Goal: Task Accomplishment & Management: Manage account settings

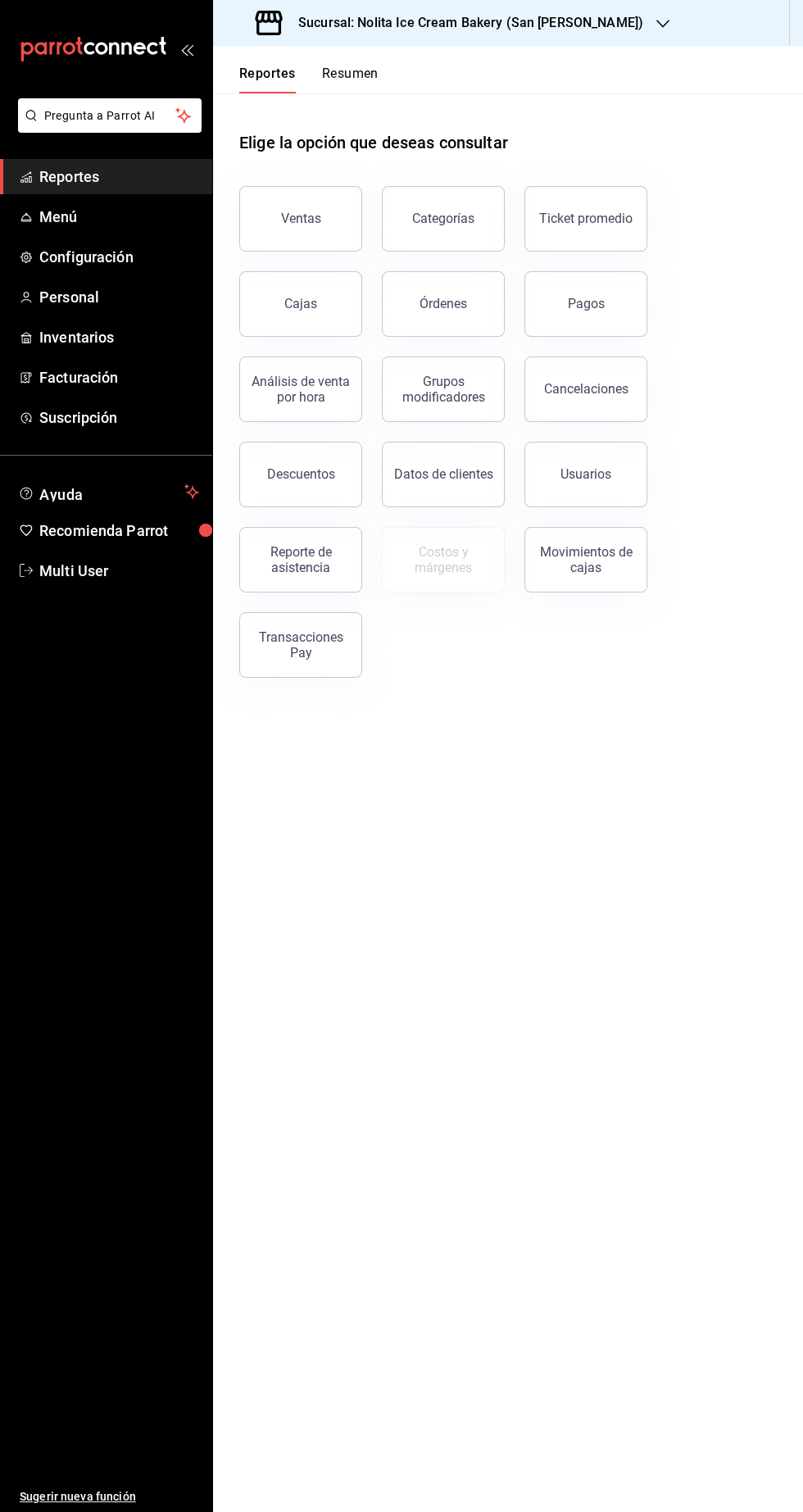
click at [542, 26] on h3 "Sucursal: Nolita Ice Cream Bakery (San [PERSON_NAME])" at bounding box center [464, 22] width 358 height 20
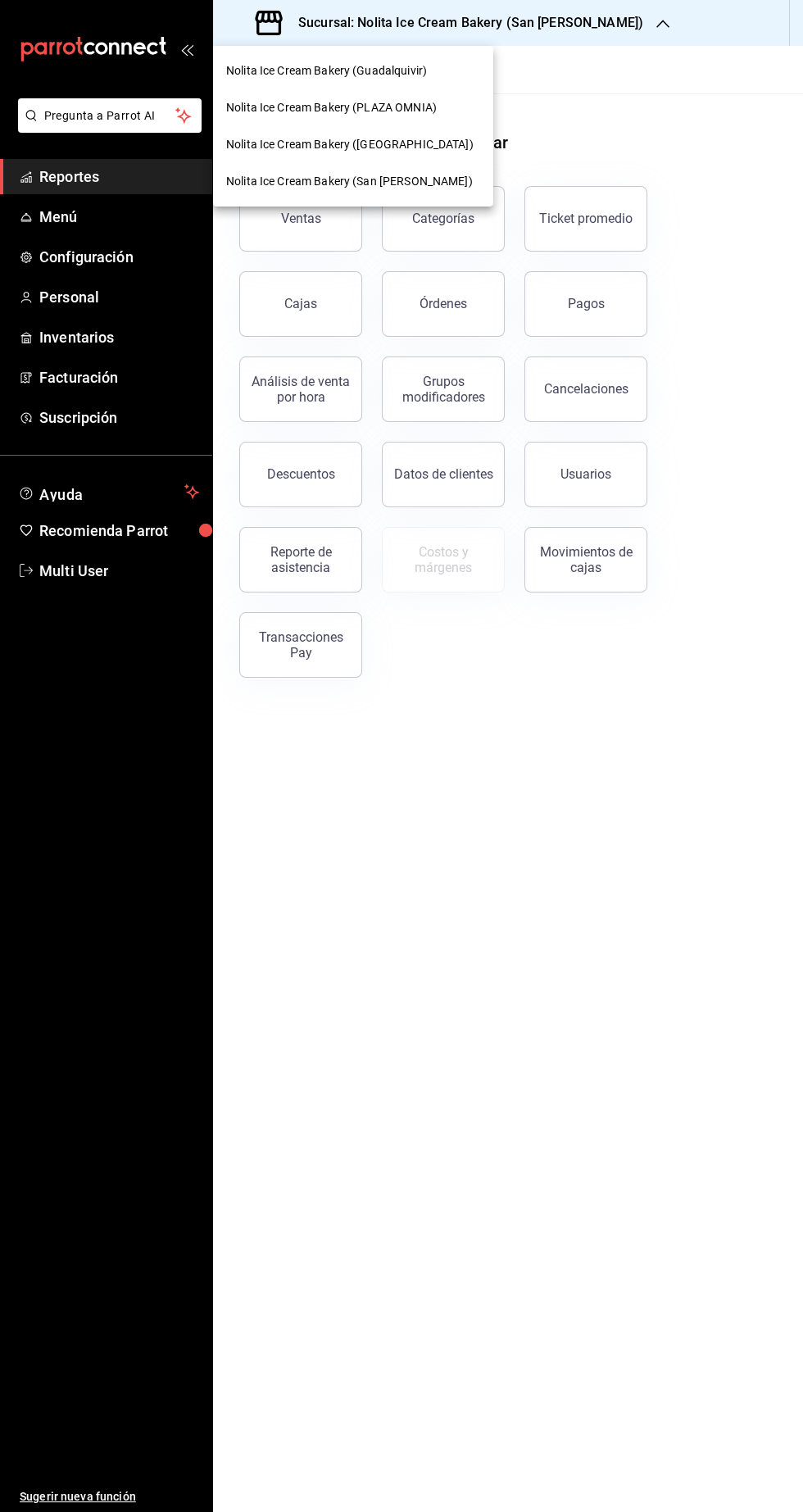
click at [282, 951] on div at bounding box center [401, 756] width 803 height 1512
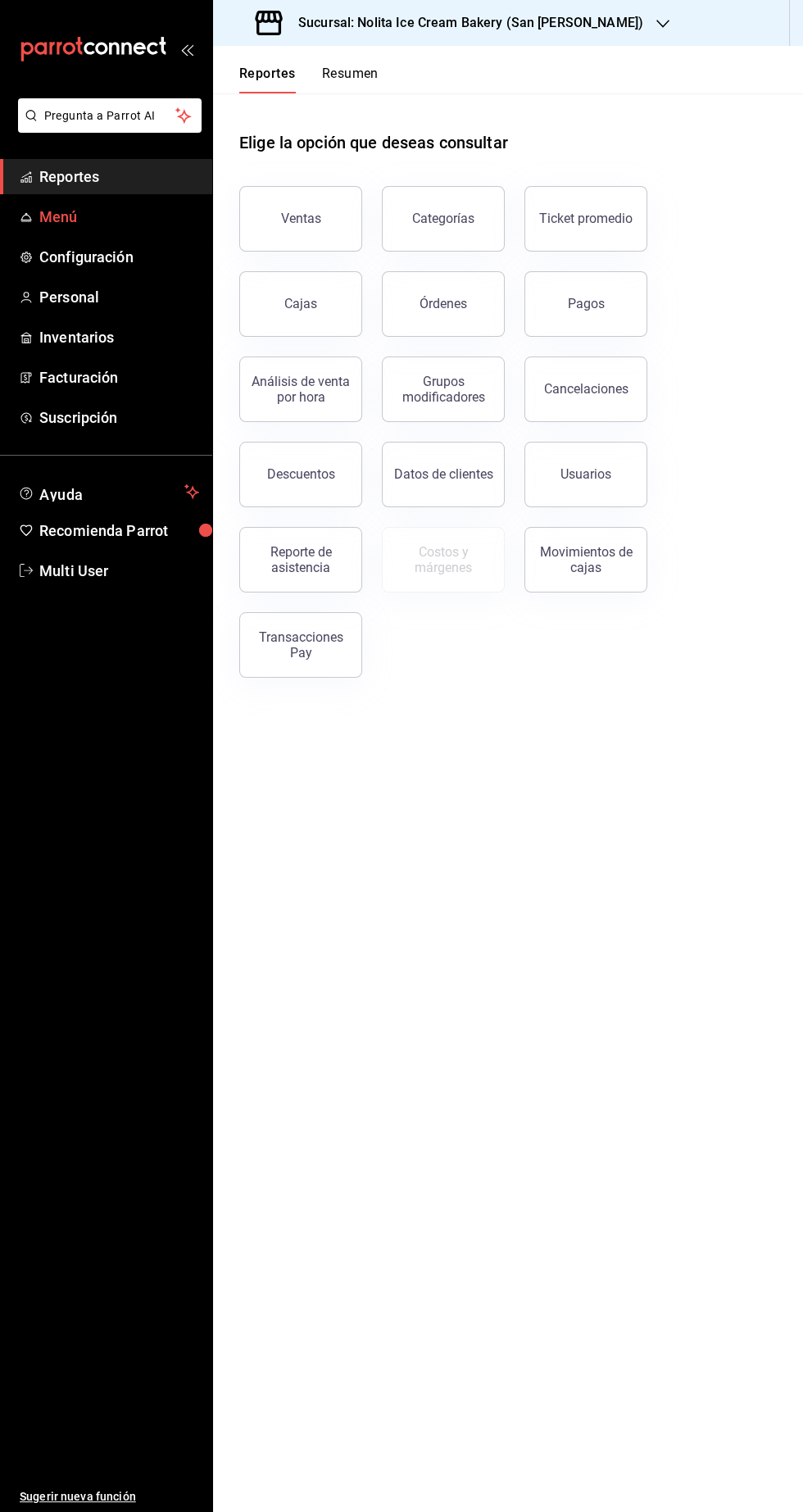
click at [93, 219] on span "Menú" at bounding box center [119, 216] width 160 height 22
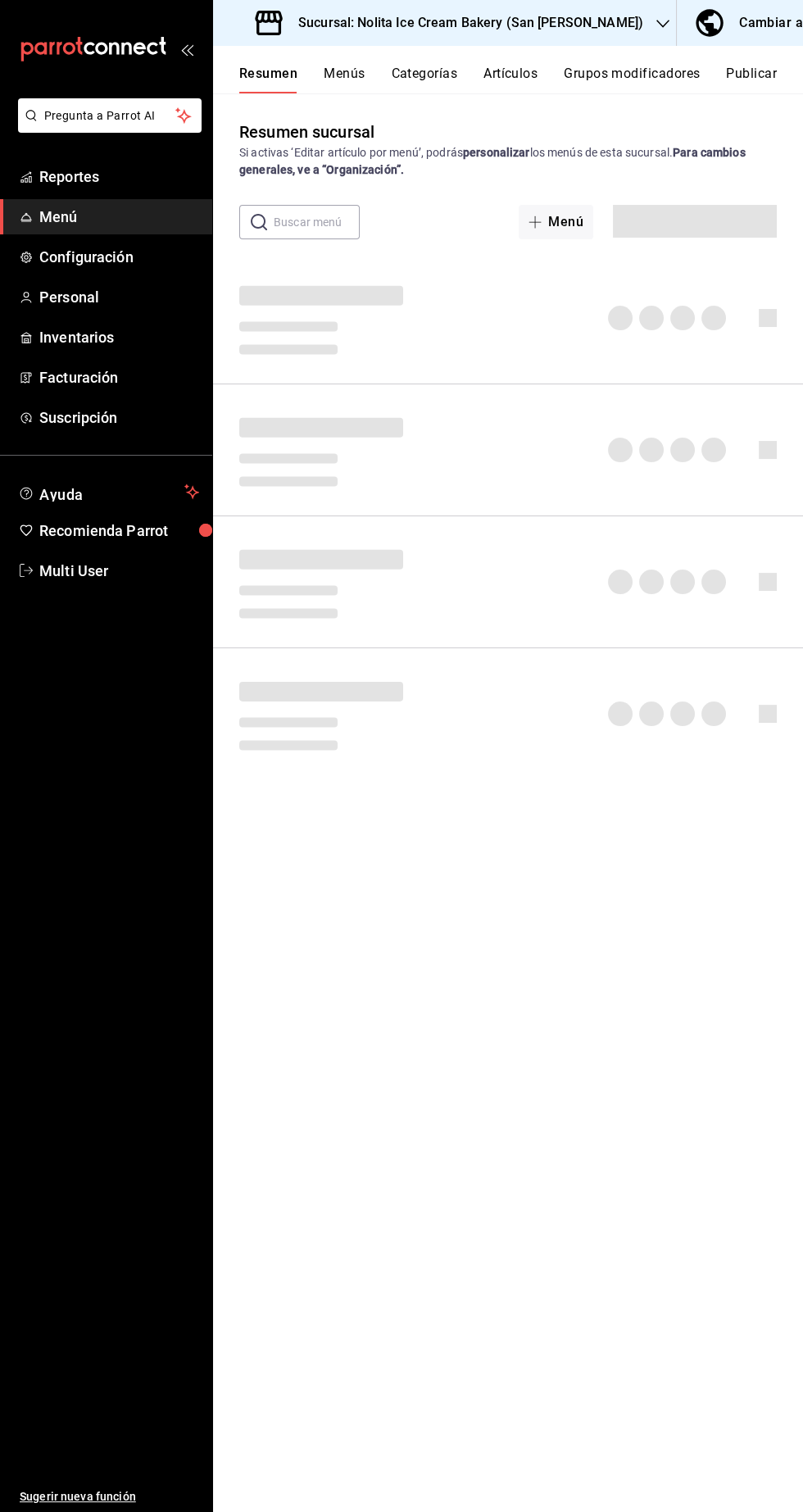
click at [517, 79] on button "Artículos" at bounding box center [511, 80] width 54 height 28
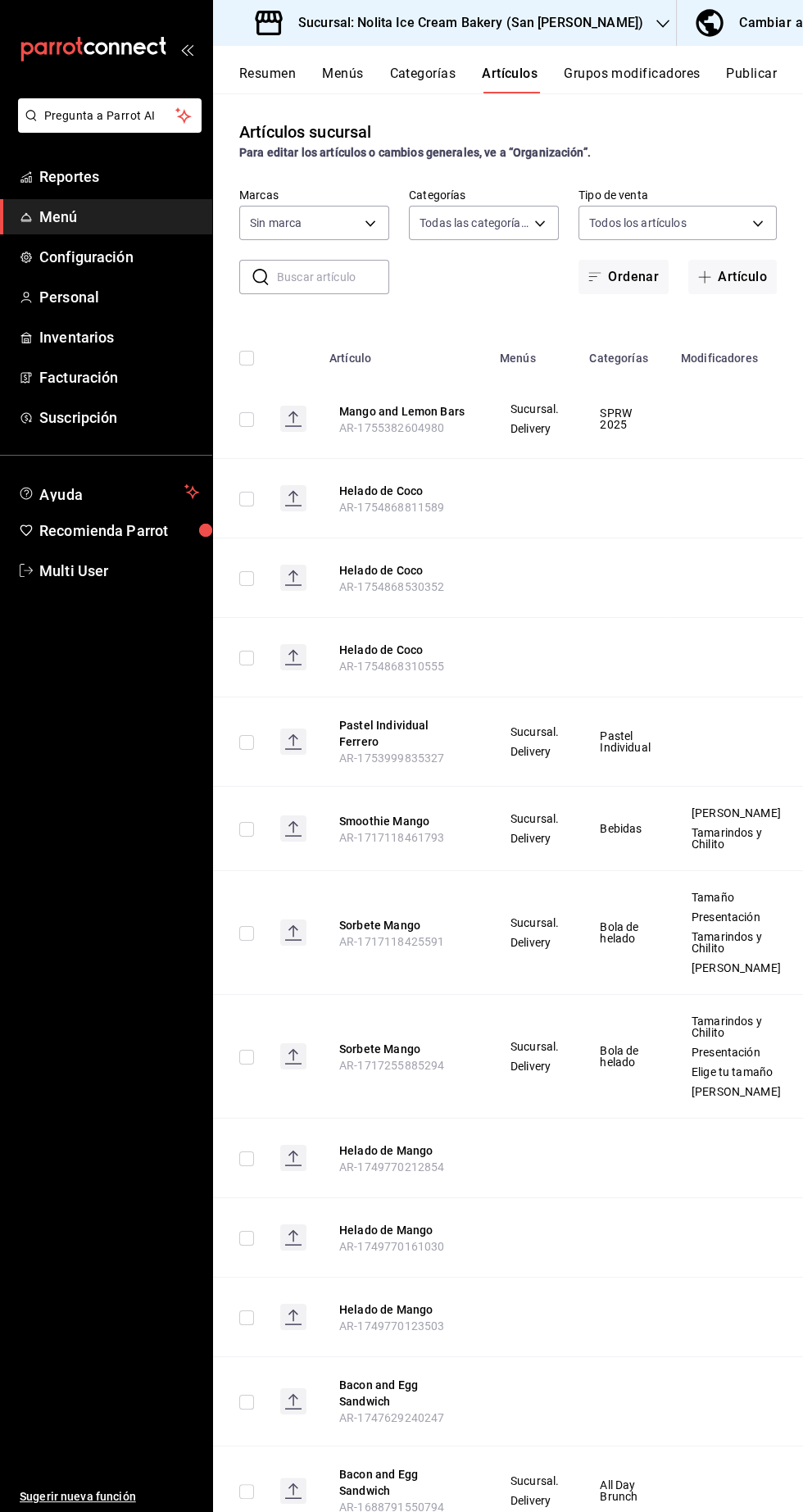
type input "80f38dfb-7d7a-496a-84dc-c9373e5485d8,cdc3b789-905d-4c8a-8581-fb31e908506e,5d8cc…"
type input "067c8365-3a55-41d6-8f6c-d7fa79c304c5"
click at [345, 281] on input "text" at bounding box center [332, 277] width 112 height 33
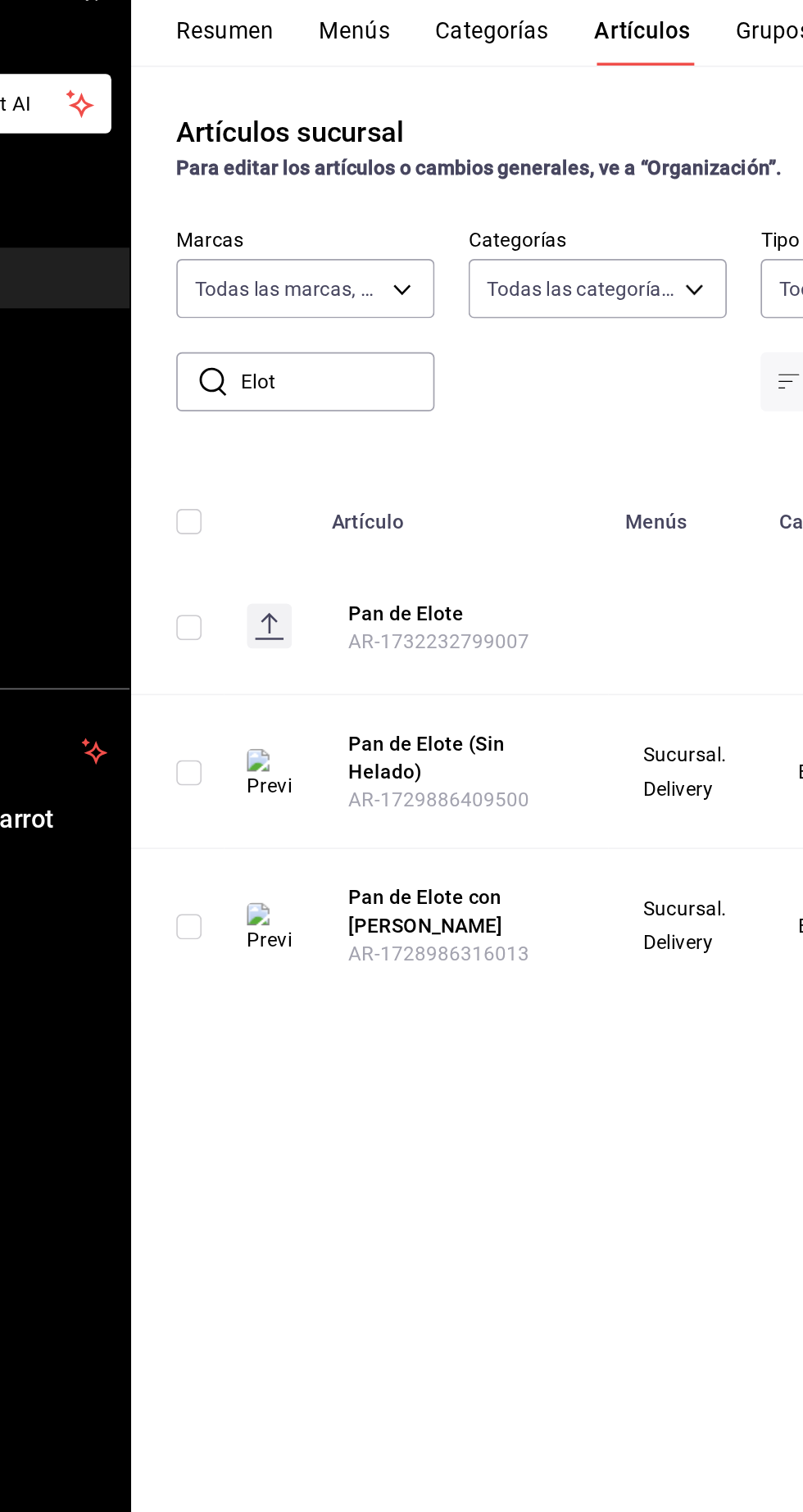
type input "Elote"
click at [247, 423] on input "checkbox" at bounding box center [247, 420] width 15 height 15
checkbox input "true"
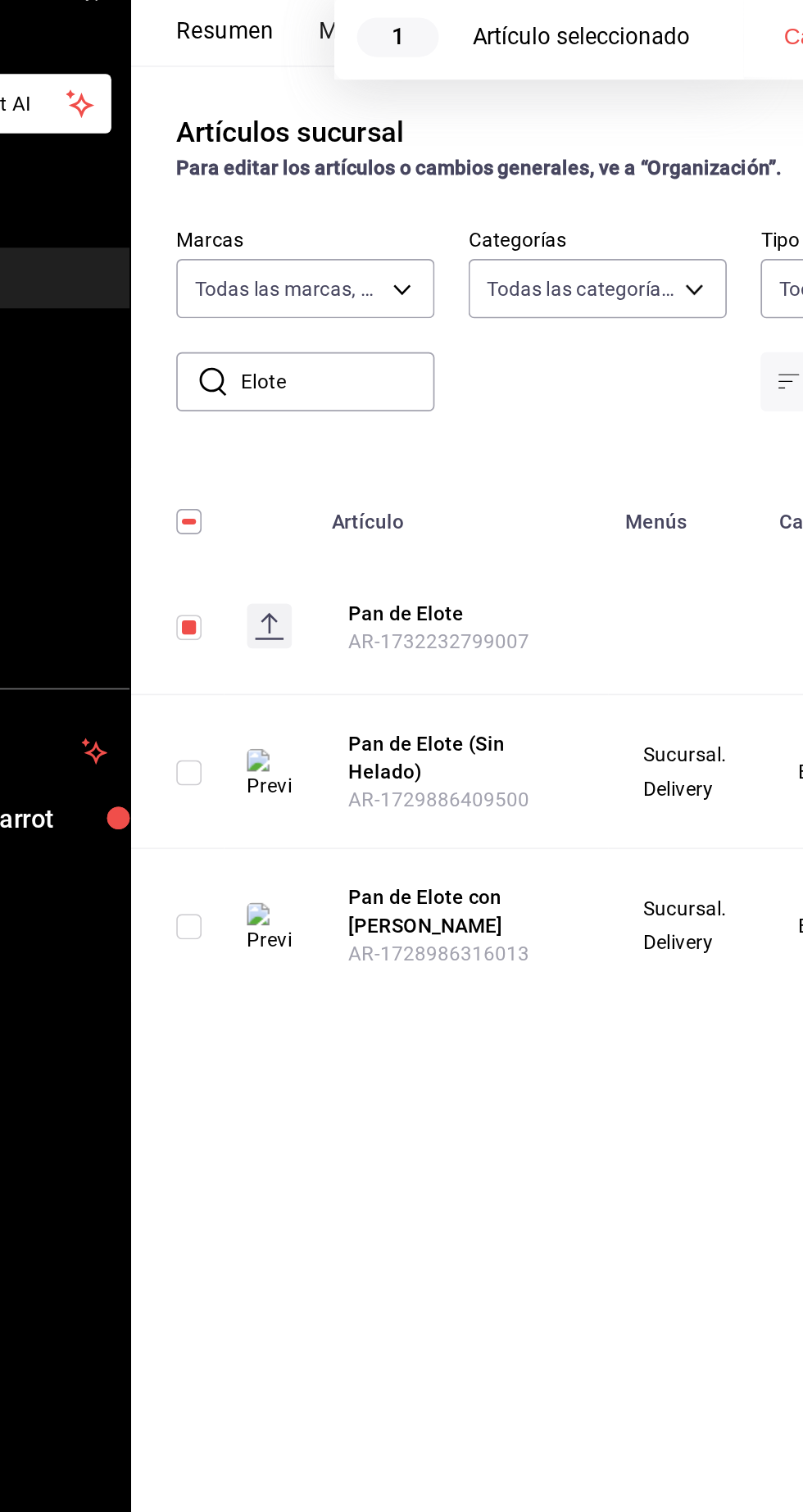
click at [246, 504] on input "checkbox" at bounding box center [247, 504] width 15 height 15
checkbox input "true"
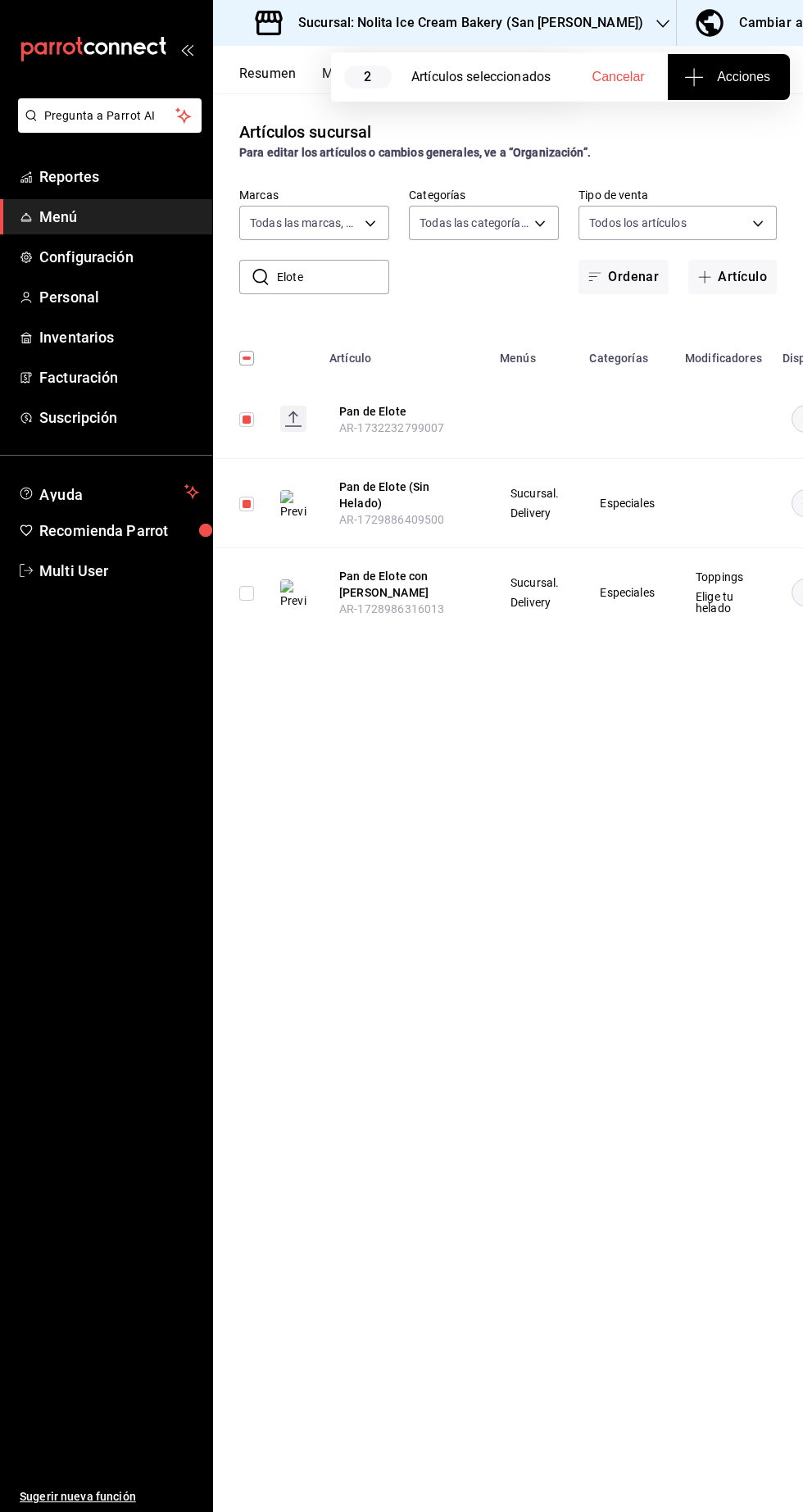
scroll to position [9, 0]
click at [246, 586] on input "checkbox" at bounding box center [247, 593] width 15 height 15
checkbox input "true"
click at [351, 842] on div "Artículos sucursal Para editar los artículos o cambios generales, ve a “Organiz…" at bounding box center [507, 802] width 589 height 1417
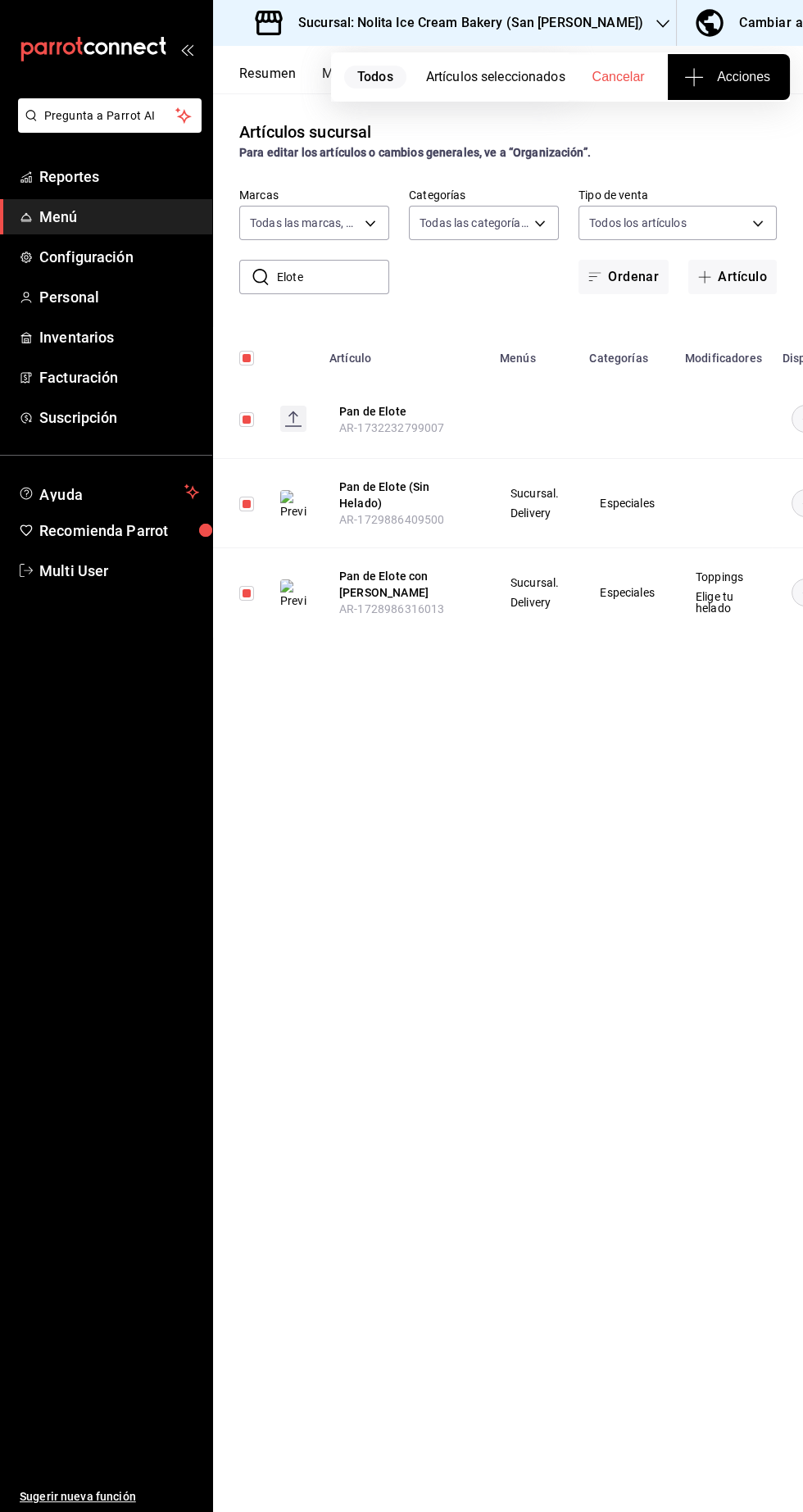
scroll to position [0, 190]
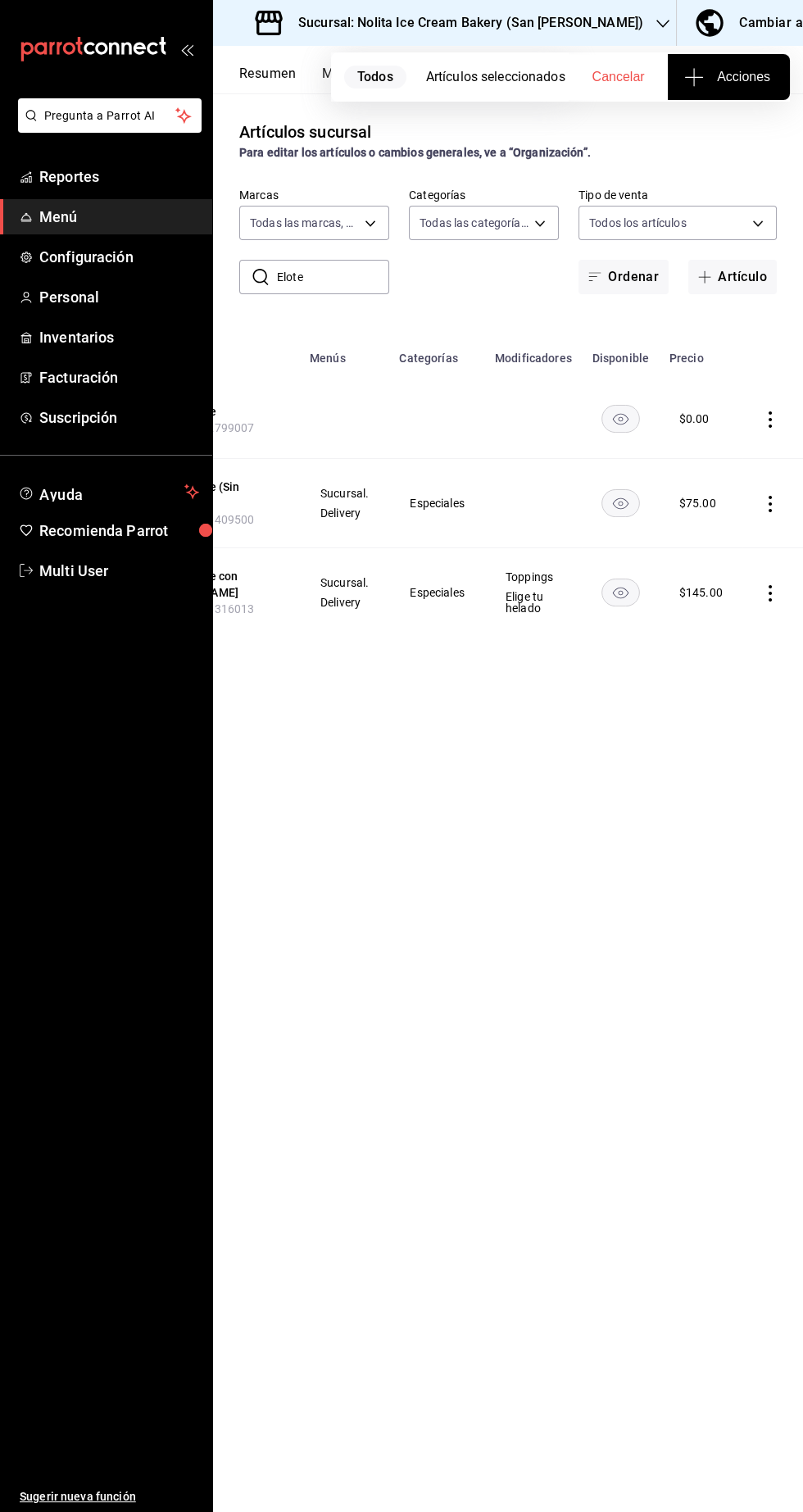
click at [769, 411] on icon "actions" at bounding box center [771, 420] width 4 height 17
click at [720, 536] on ul "Editar Duplicar Eliminar" at bounding box center [705, 481] width 98 height 114
click at [706, 532] on ul "Editar Duplicar Eliminar" at bounding box center [705, 481] width 98 height 114
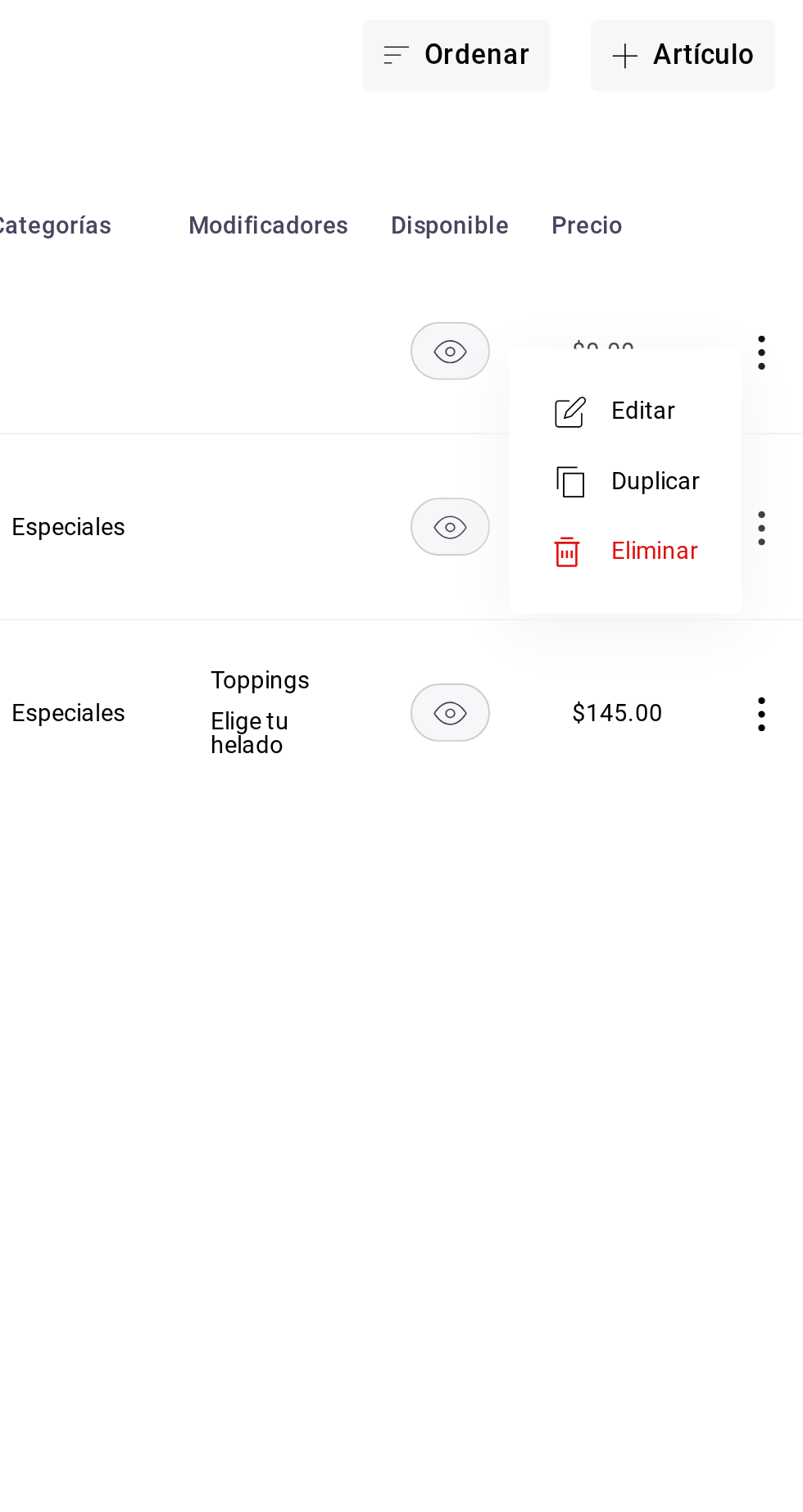
scroll to position [9, 0]
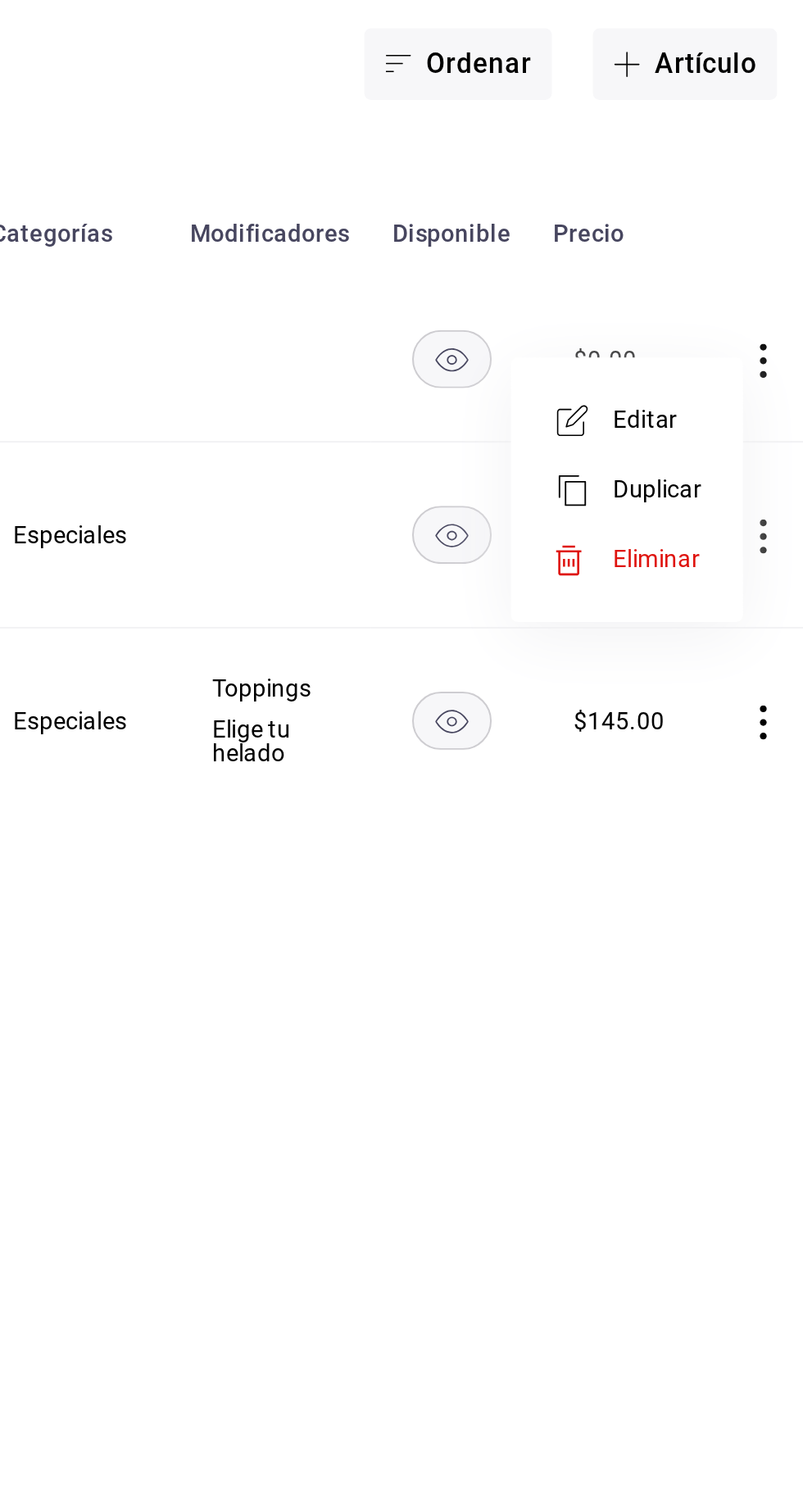
click at [704, 518] on span "Eliminar" at bounding box center [719, 515] width 42 height 13
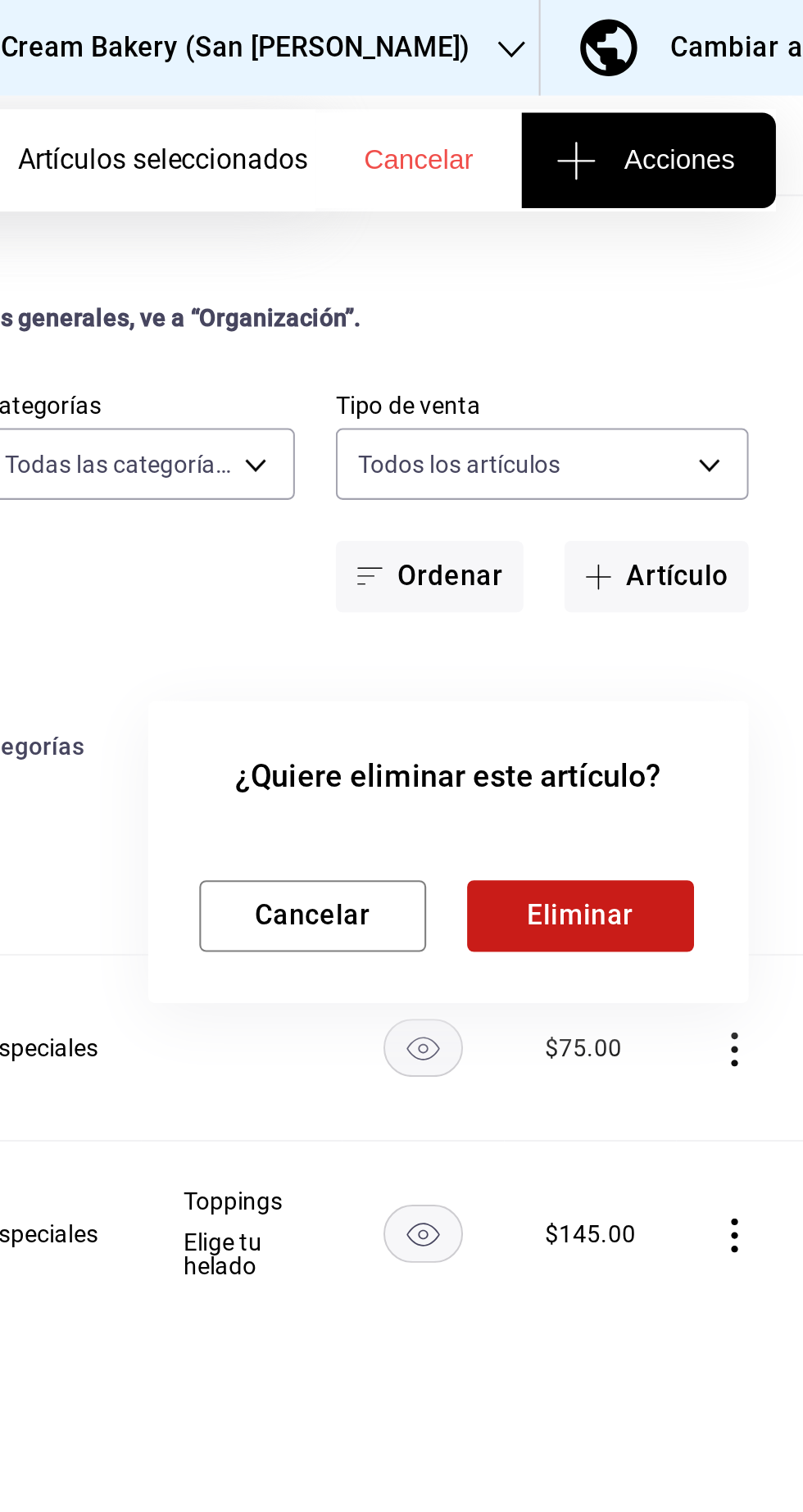
click at [689, 451] on button "Eliminar" at bounding box center [695, 439] width 109 height 34
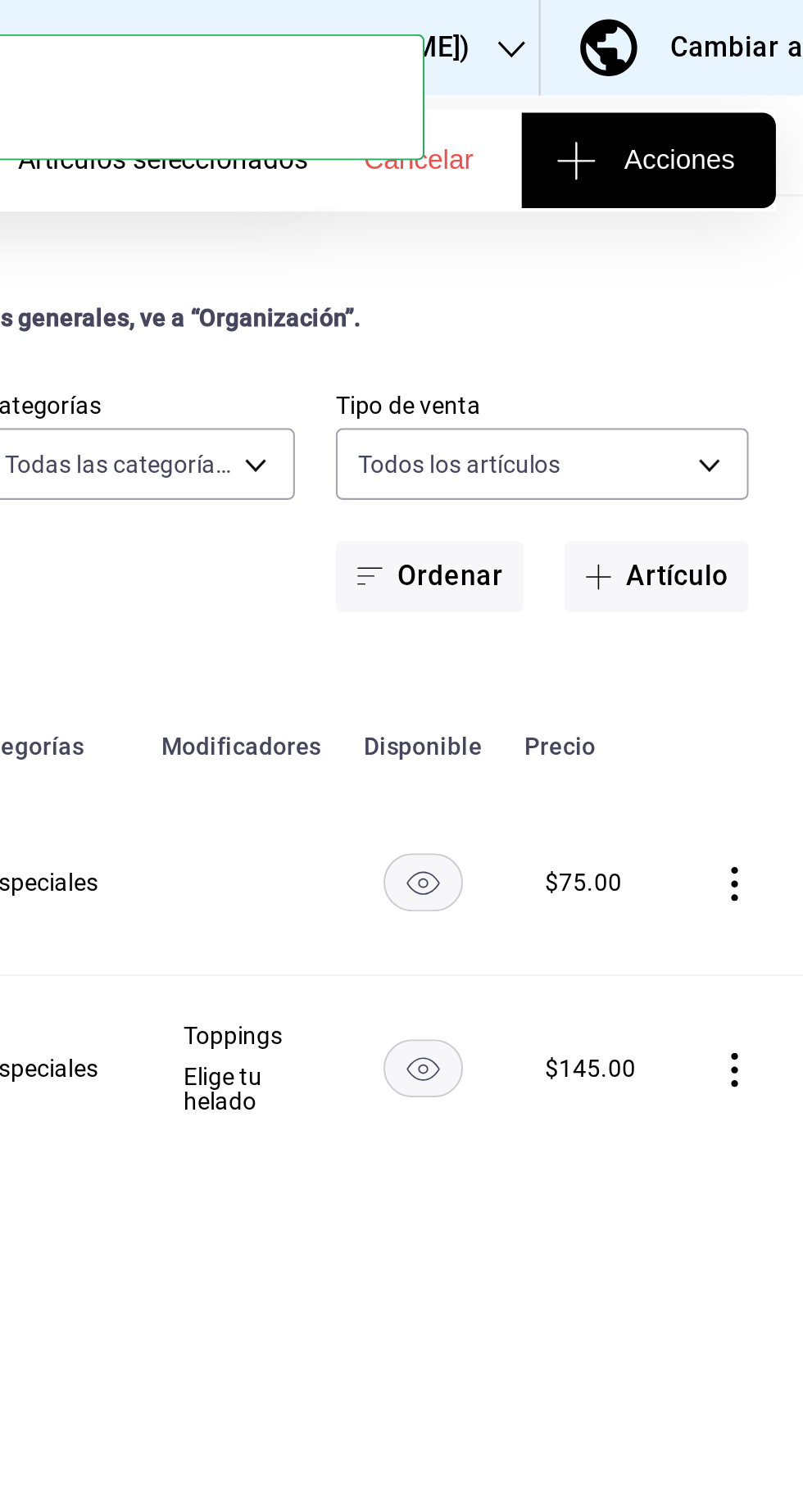
click at [769, 416] on icon "actions" at bounding box center [771, 424] width 17 height 17
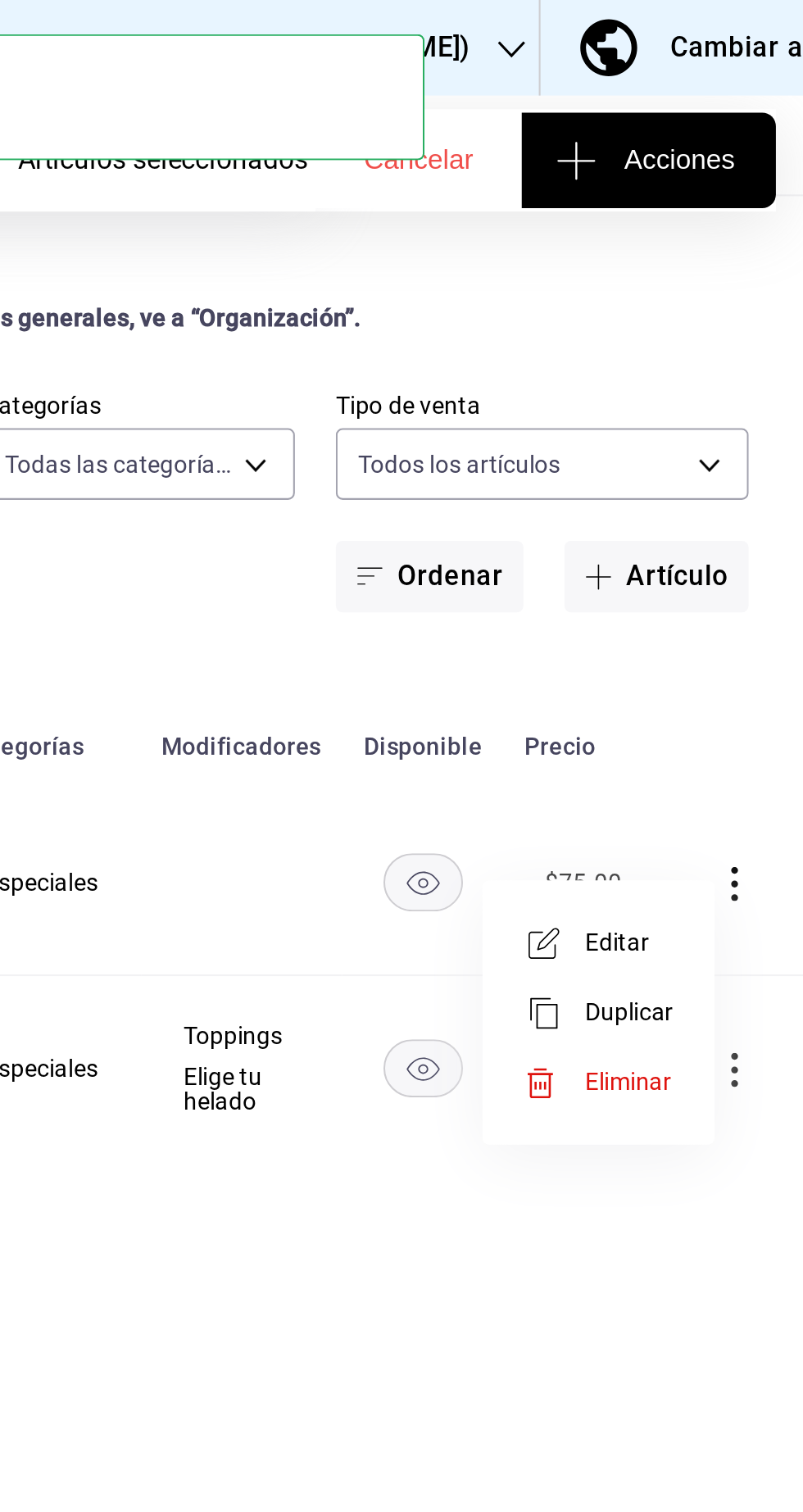
click at [707, 522] on span "Eliminar" at bounding box center [719, 519] width 42 height 13
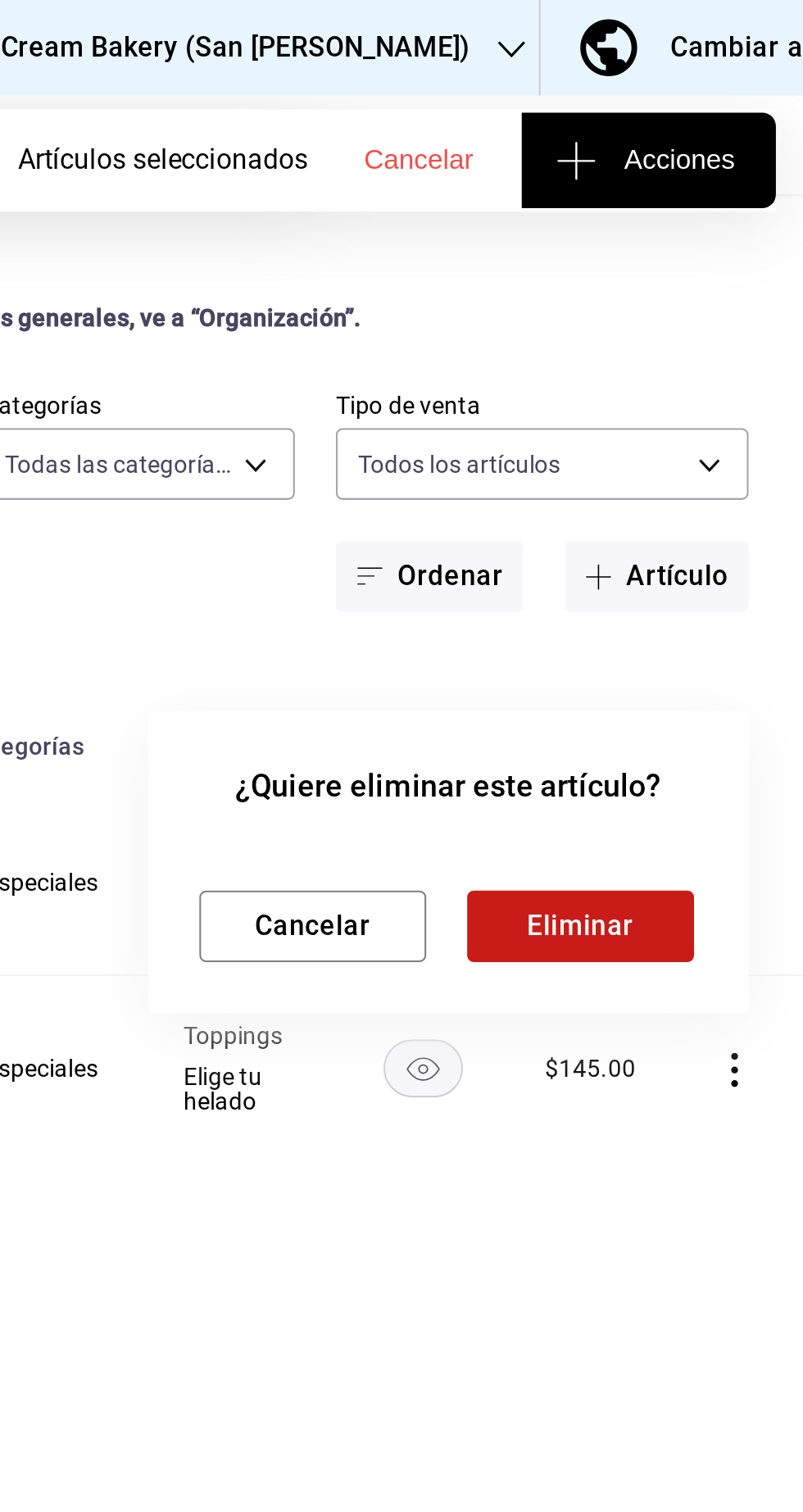
click at [695, 456] on button "Eliminar" at bounding box center [695, 445] width 109 height 34
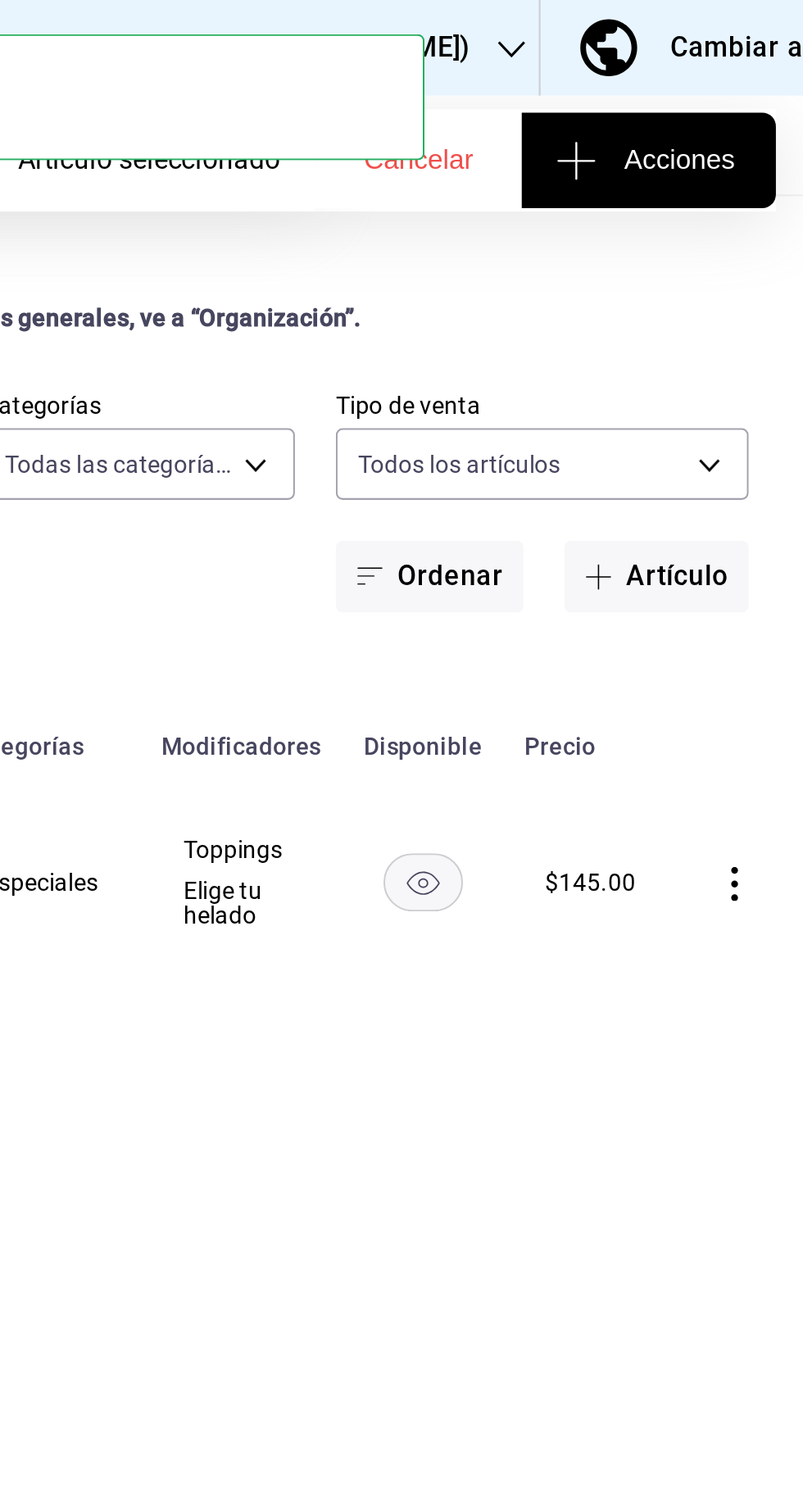
click at [768, 416] on icon "actions" at bounding box center [771, 424] width 17 height 17
click at [706, 515] on span "Eliminar" at bounding box center [719, 517] width 42 height 13
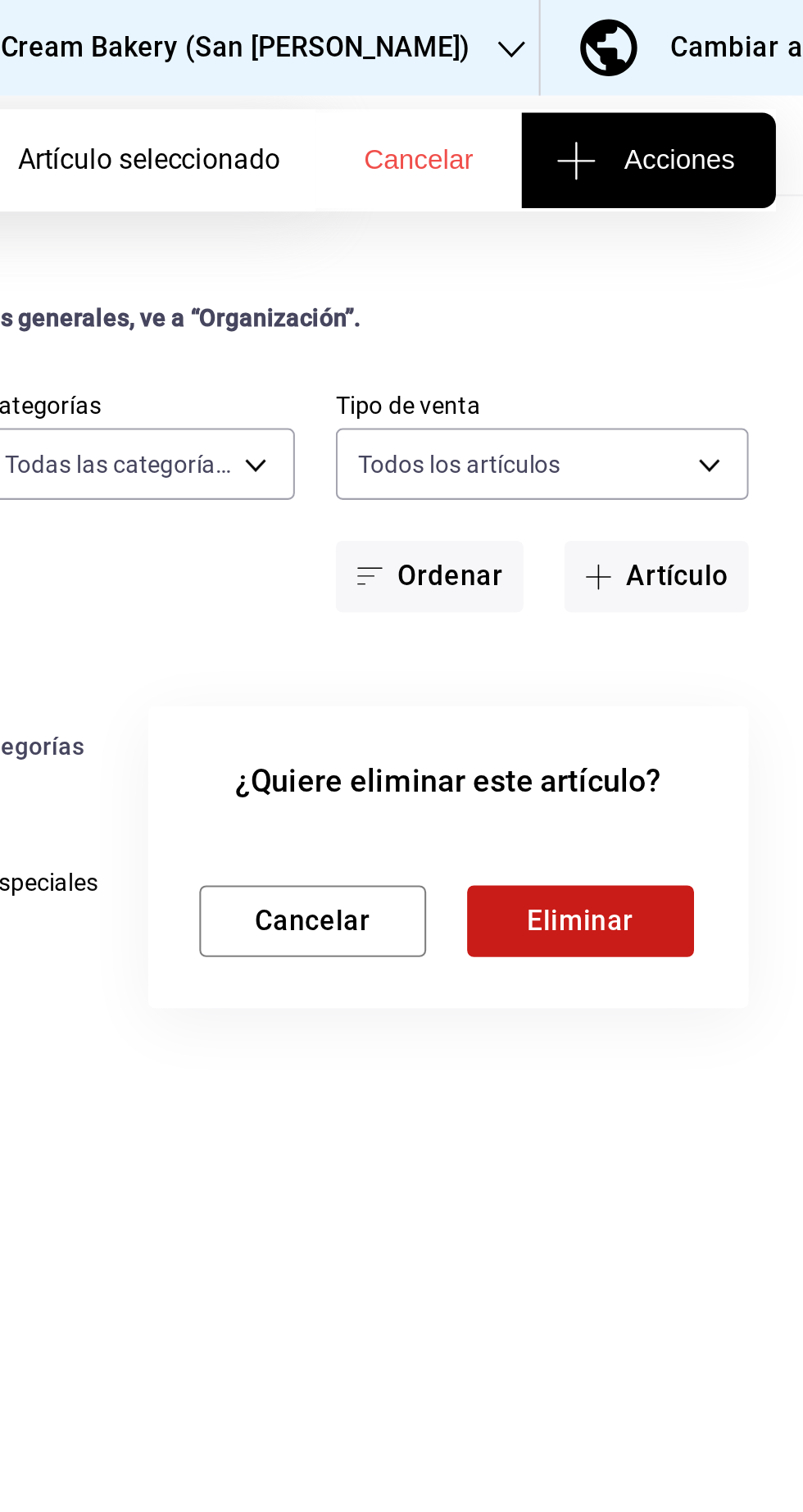
click at [703, 451] on button "Eliminar" at bounding box center [695, 442] width 109 height 34
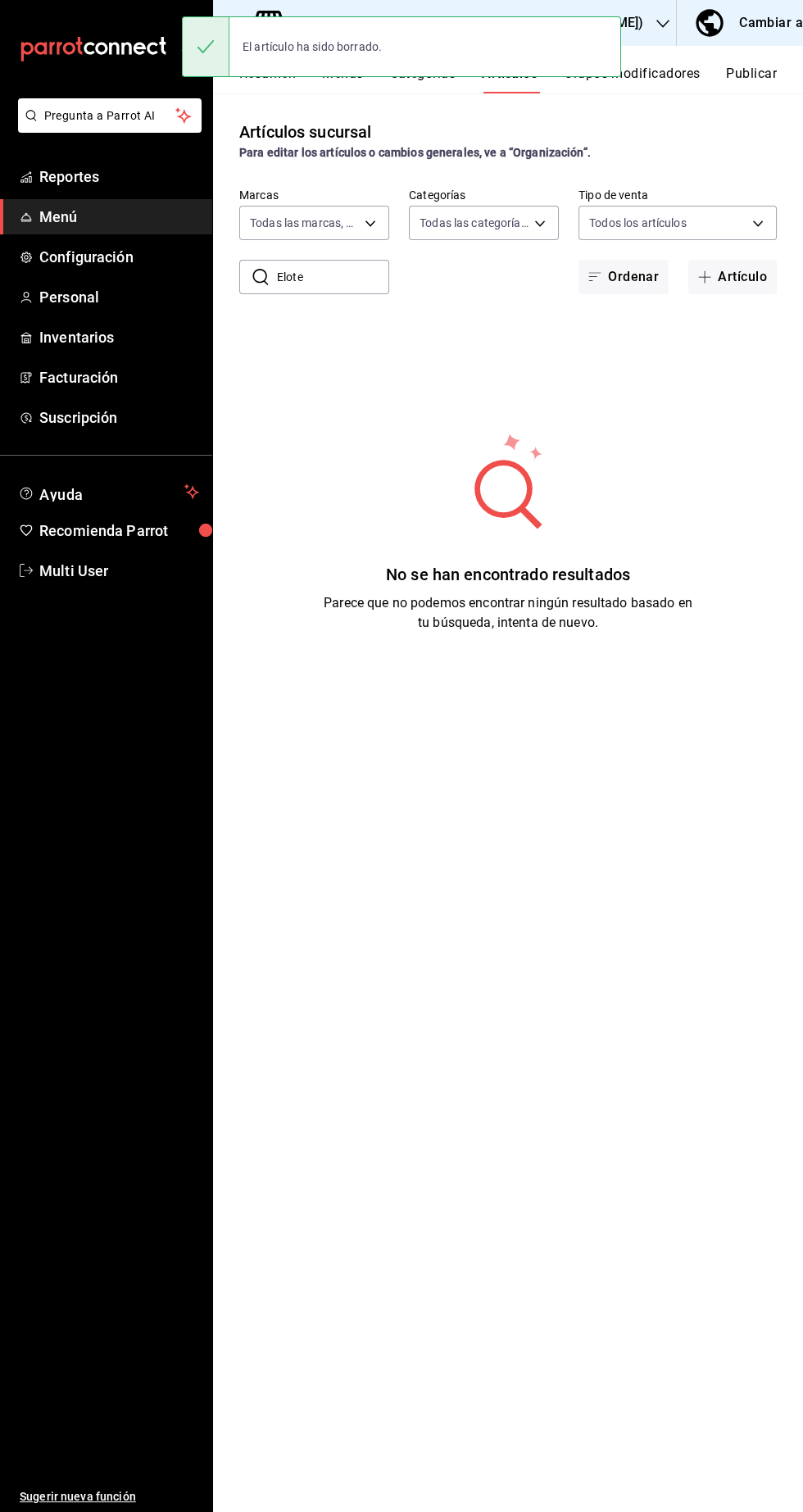
scroll to position [5, 0]
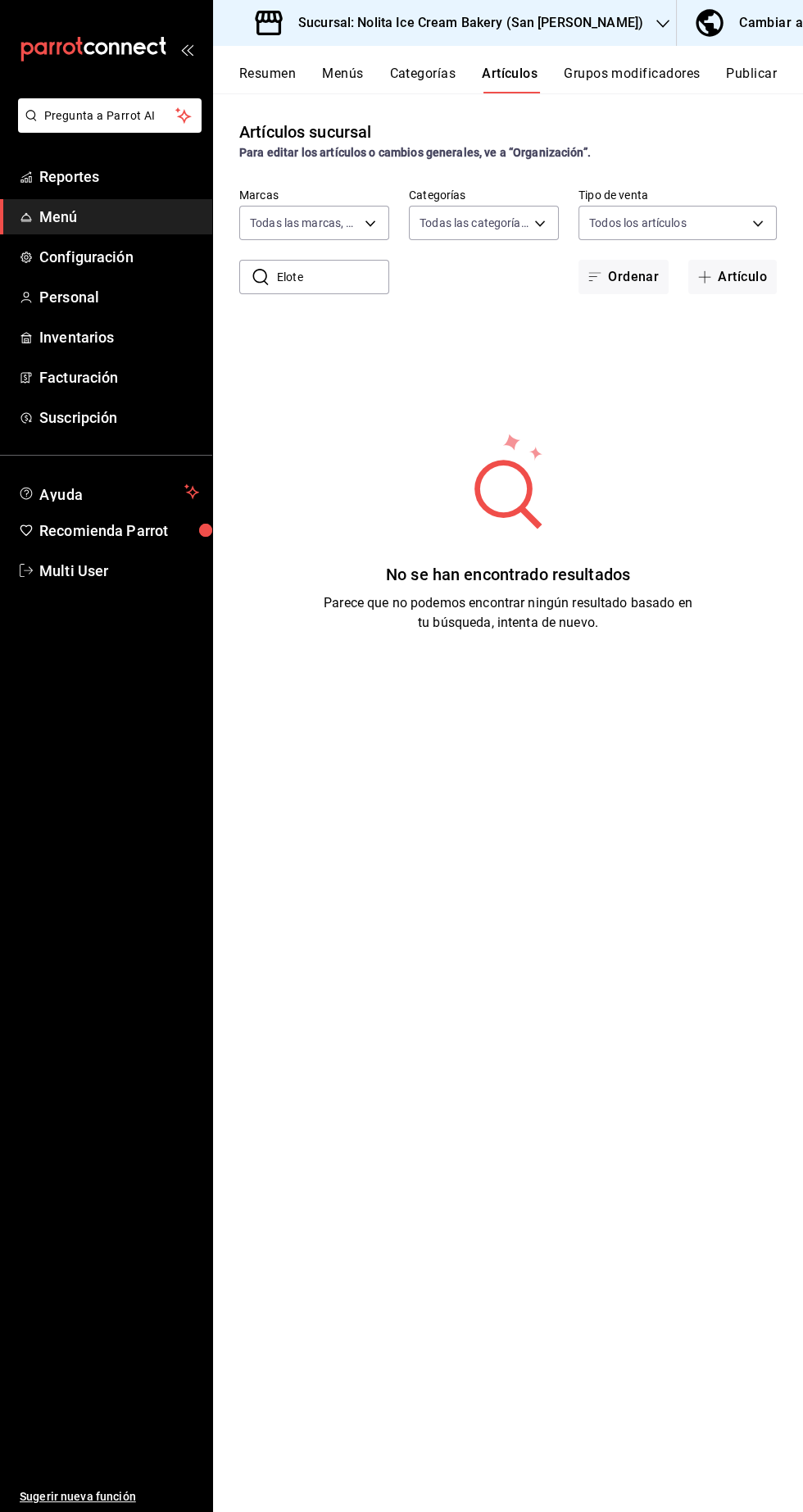
click at [771, 67] on button "Publicar" at bounding box center [751, 80] width 51 height 28
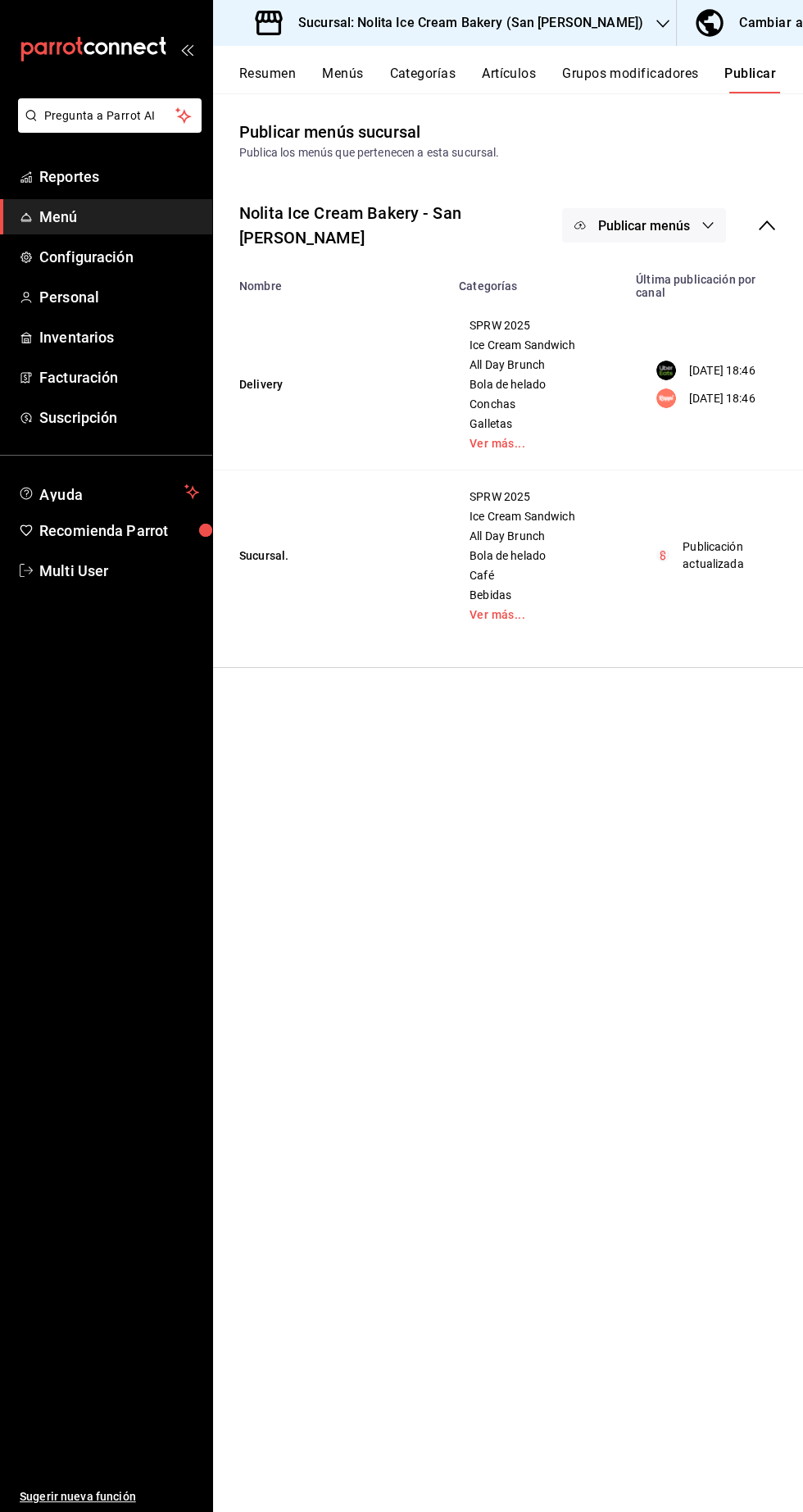
click at [707, 219] on icon "button" at bounding box center [707, 226] width 13 height 13
click at [682, 361] on span "Punto de venta" at bounding box center [667, 358] width 79 height 18
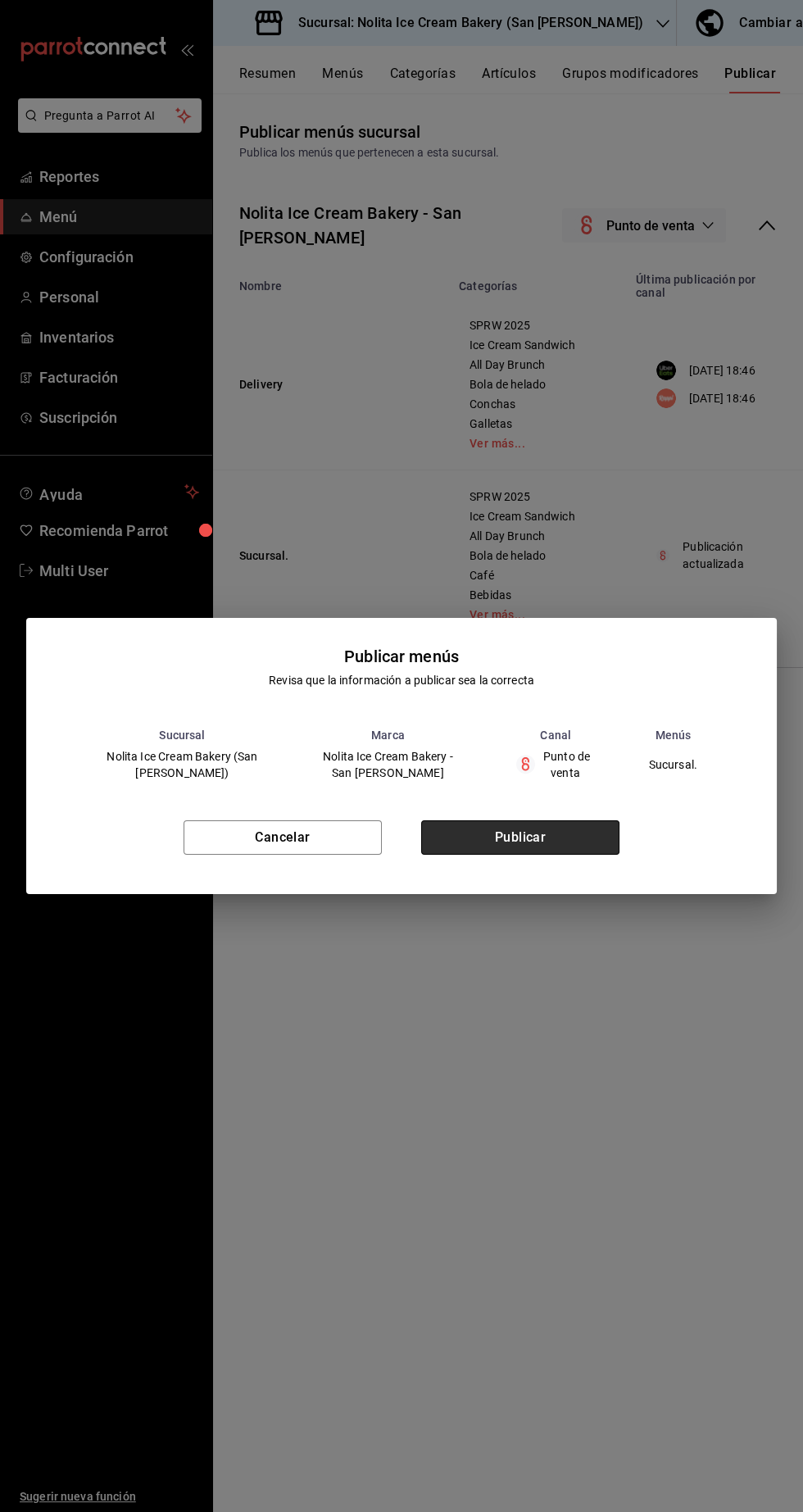
click at [537, 839] on button "Publicar" at bounding box center [521, 837] width 199 height 34
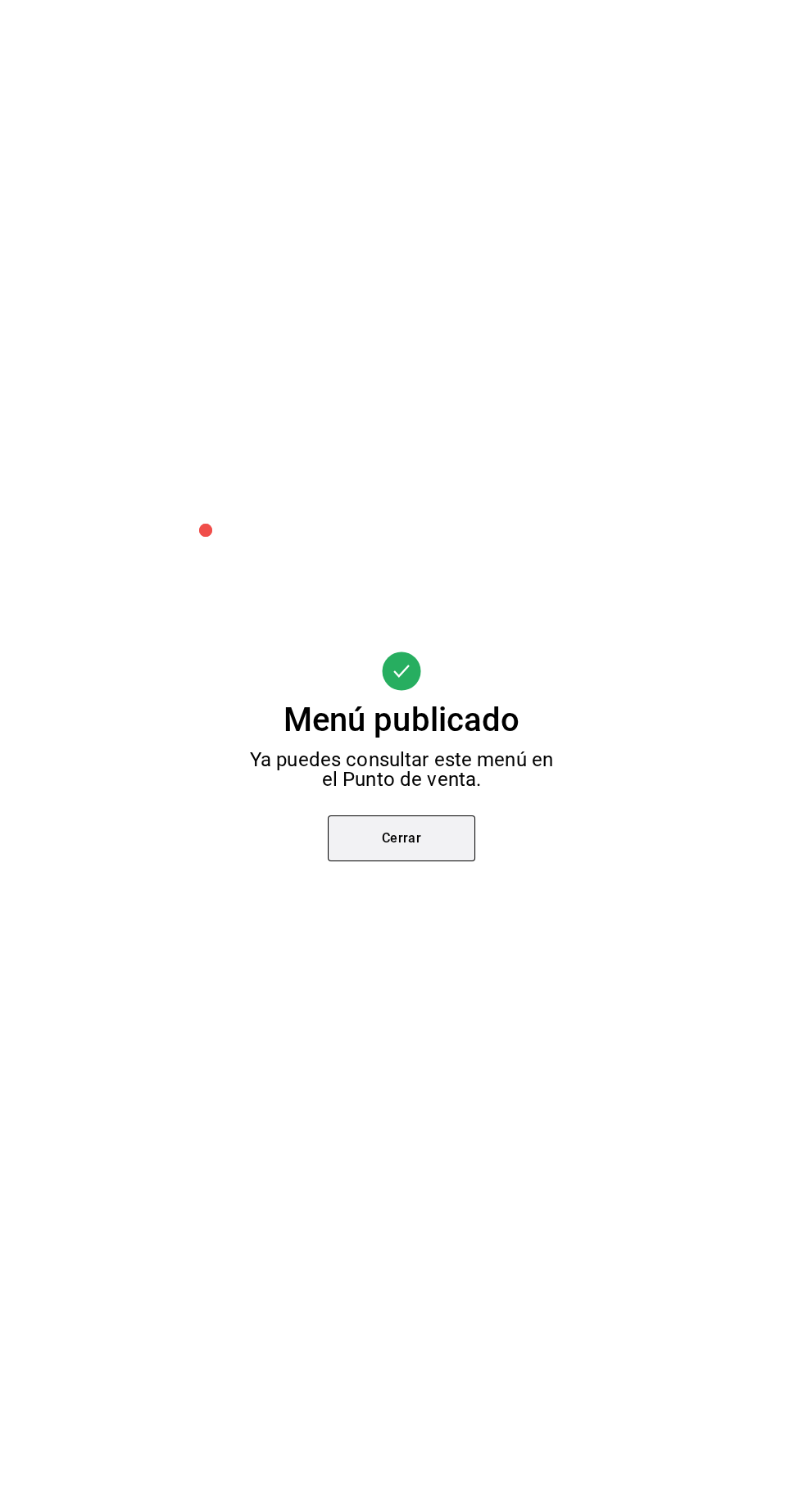
click at [444, 839] on button "Cerrar" at bounding box center [401, 838] width 148 height 46
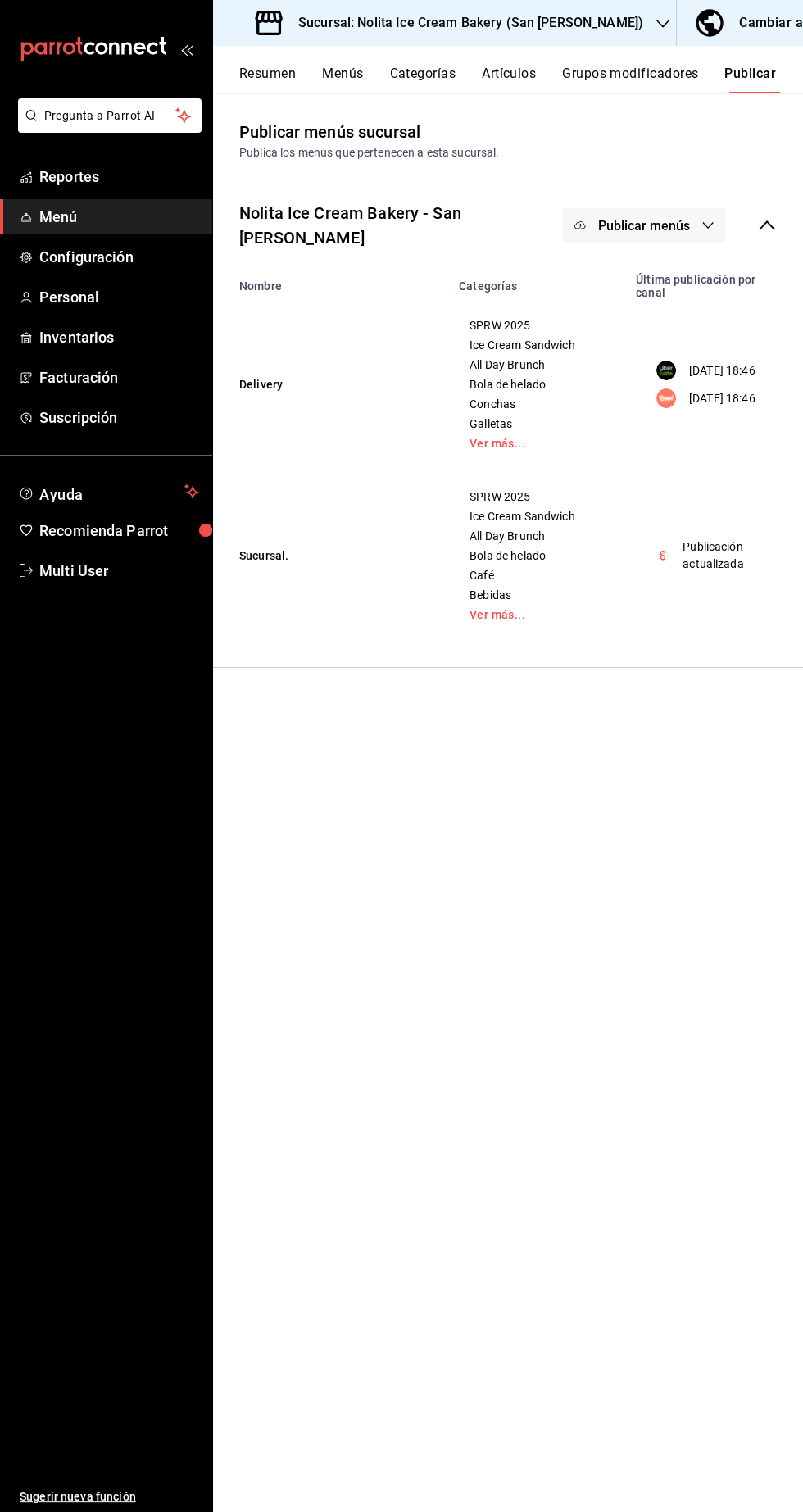
click at [771, 80] on button "Publicar" at bounding box center [750, 80] width 52 height 28
click at [690, 220] on button "Publicar menús" at bounding box center [643, 225] width 163 height 34
click at [676, 271] on span "Uber Eats" at bounding box center [667, 271] width 79 height 18
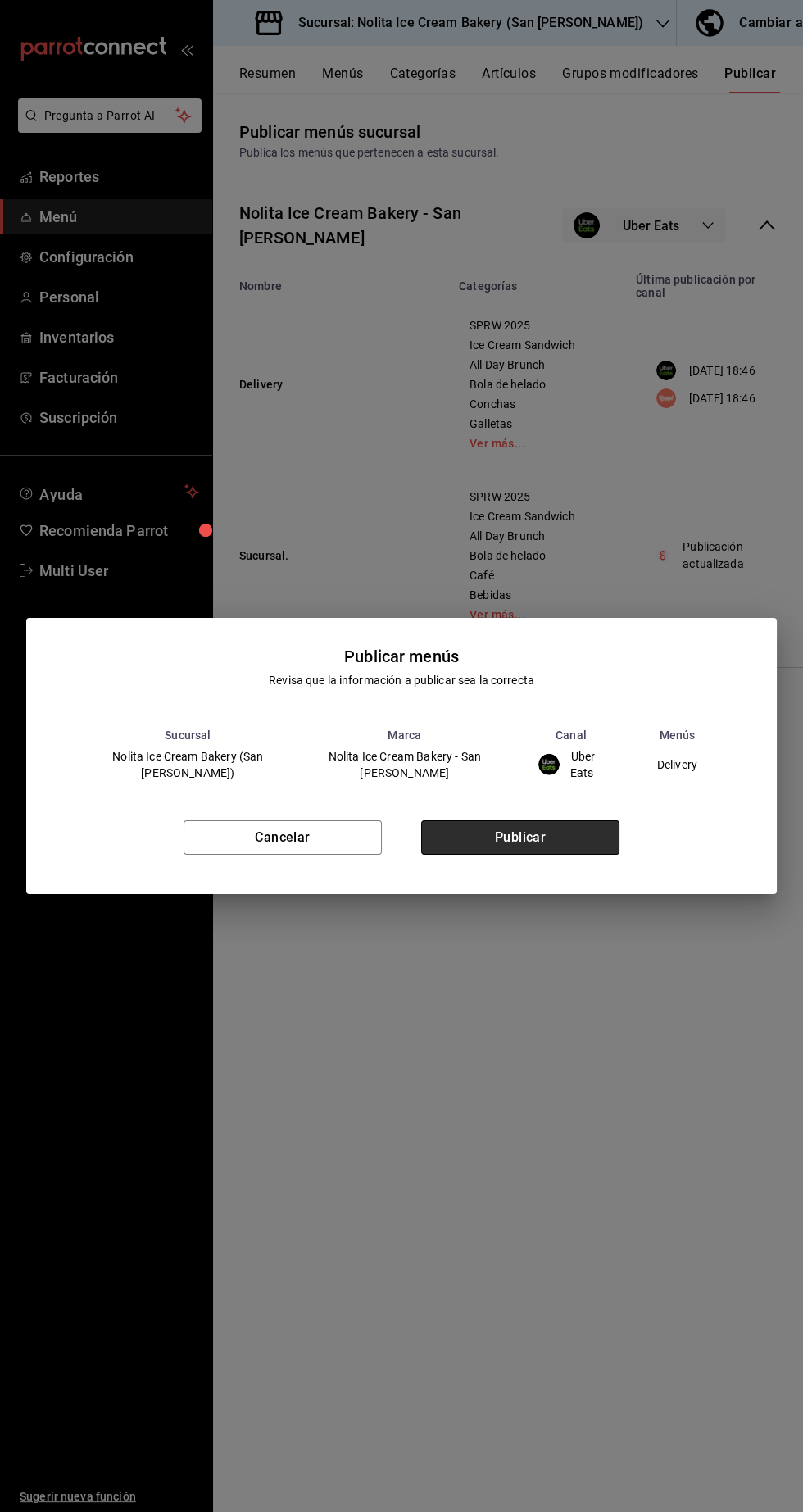
click at [547, 841] on button "Publicar" at bounding box center [521, 837] width 199 height 34
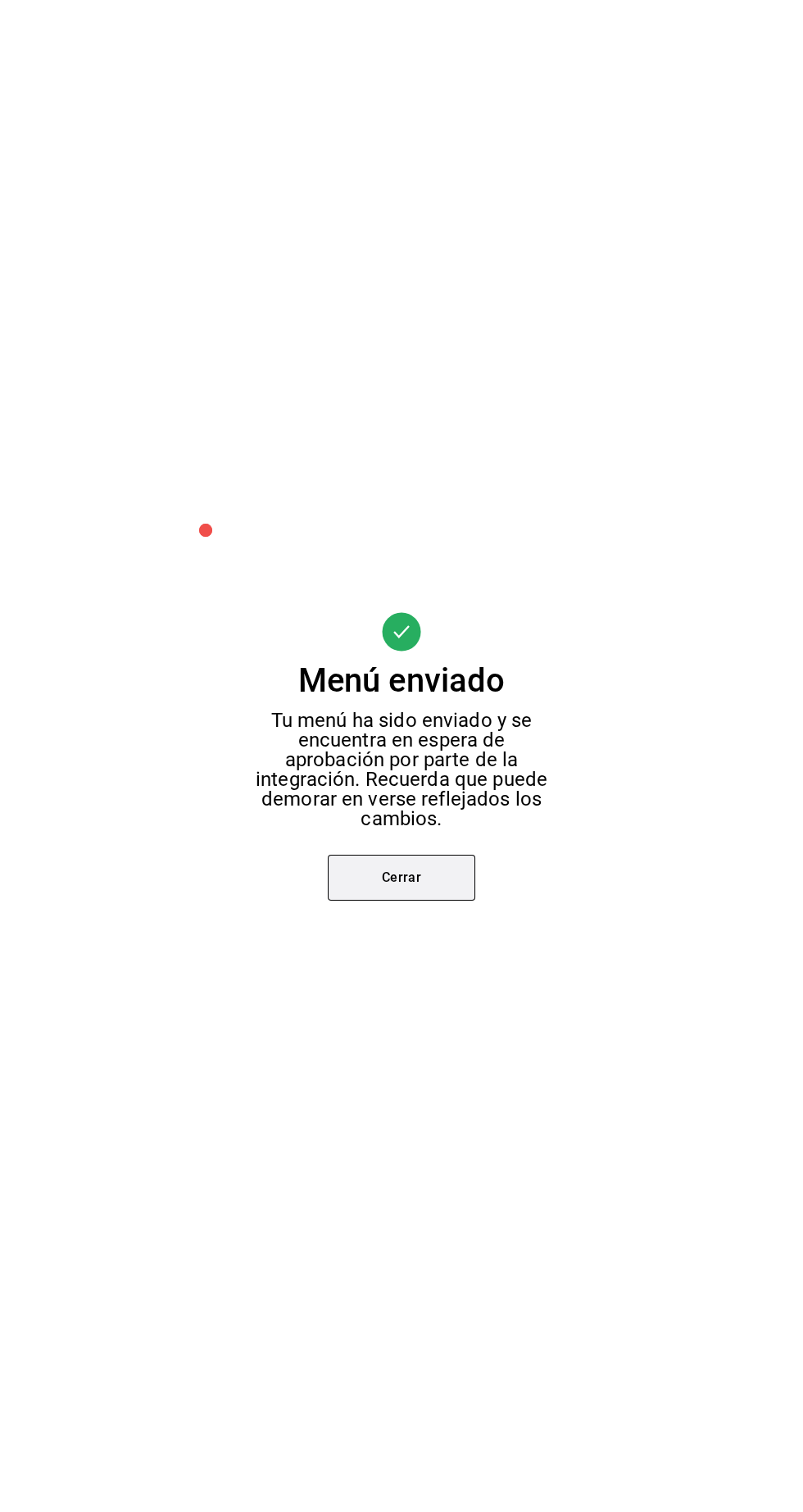
click at [429, 877] on button "Cerrar" at bounding box center [401, 877] width 148 height 46
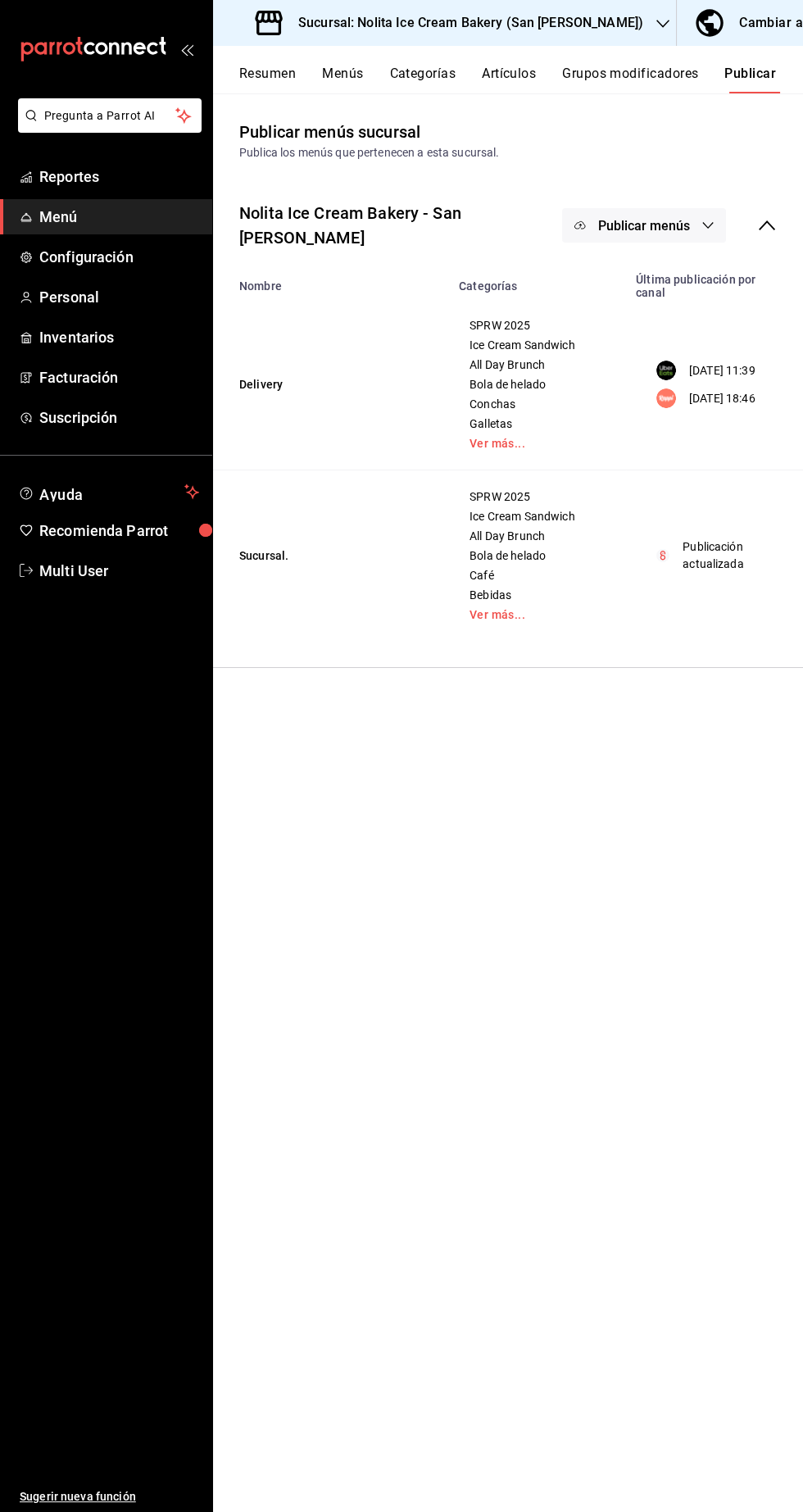
click at [686, 227] on button "Publicar menús" at bounding box center [643, 225] width 163 height 34
click at [681, 317] on span "Rappi" at bounding box center [667, 318] width 79 height 18
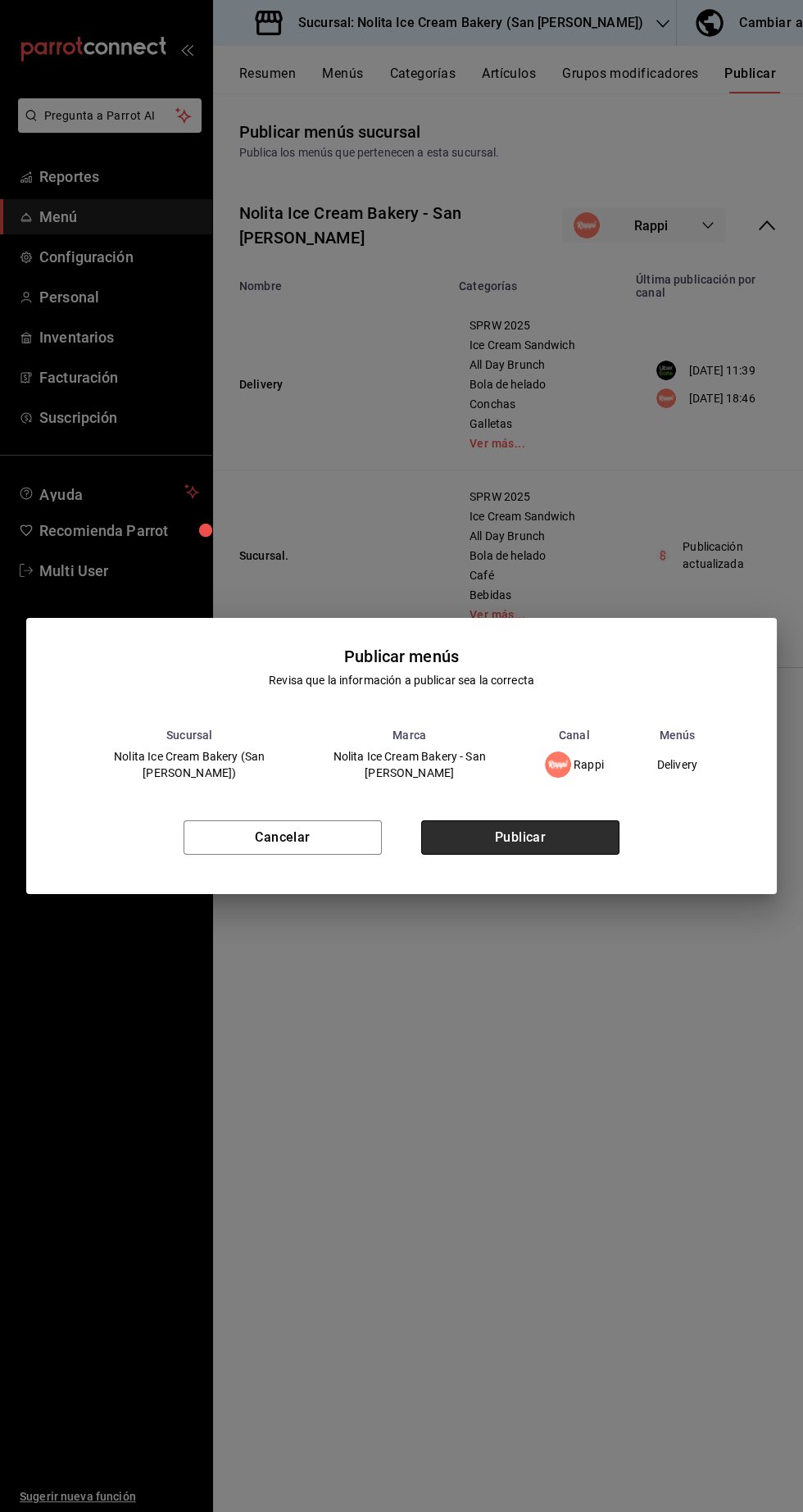
click at [537, 838] on button "Publicar" at bounding box center [521, 837] width 199 height 34
